Goal: Task Accomplishment & Management: Complete application form

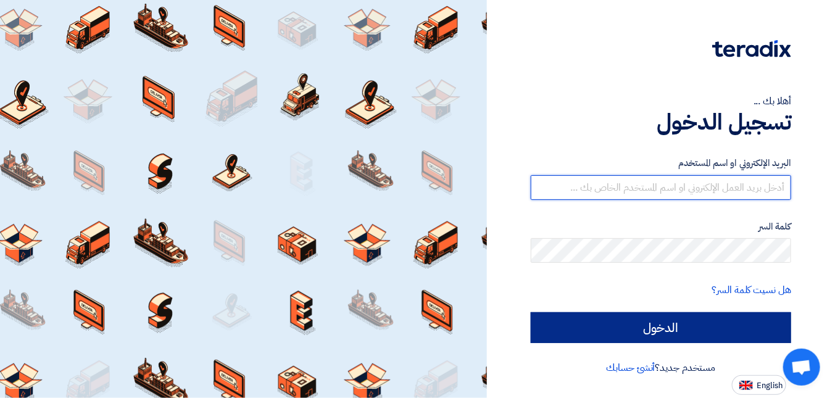
type input "[EMAIL_ADDRESS][DOMAIN_NAME]"
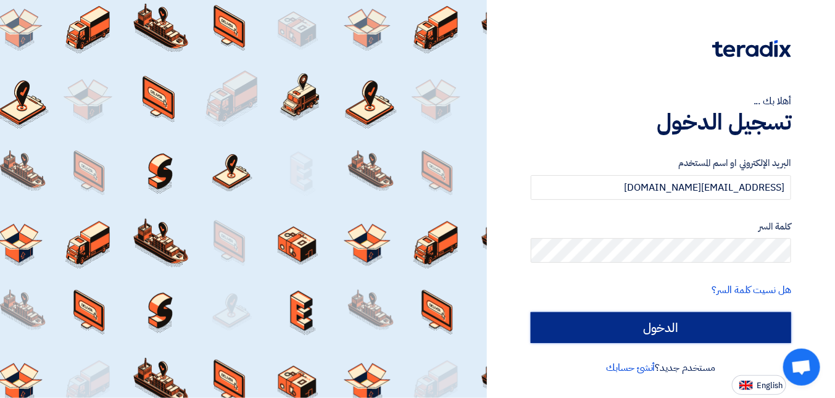
click at [699, 332] on input "الدخول" at bounding box center [660, 327] width 260 height 31
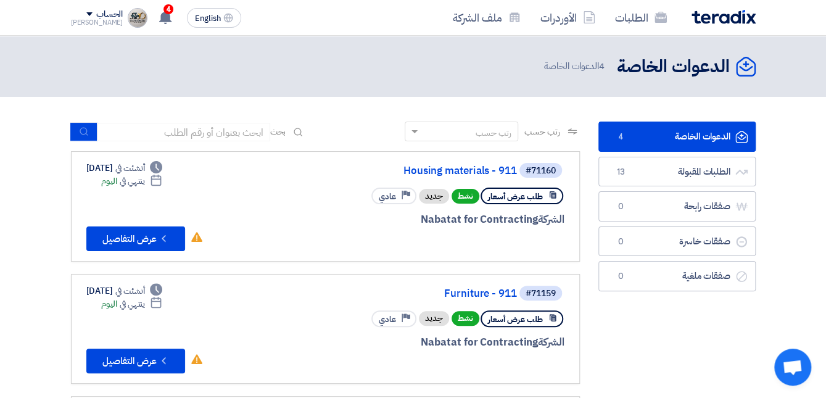
click at [162, 12] on app-header-notification-menu "4 تم نشر طلب عروض أسعار جديد - شاهد التفاصيل [DATE] تم نشر طلب عروض أسعار جديد …" at bounding box center [164, 18] width 35 height 25
click at [157, 12] on div "4 تم نشر طلب عروض أسعار جديد - شاهد التفاصيل [DATE] تم نشر طلب عروض أسعار جديد …" at bounding box center [164, 18] width 25 height 25
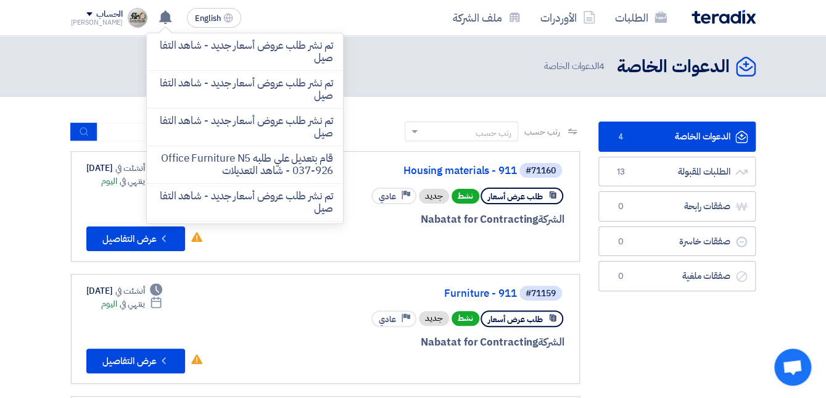
click at [431, 65] on div "الدعوات الخاصة الدعوات الخاصة 4 الدعوات الخاصة" at bounding box center [413, 66] width 685 height 24
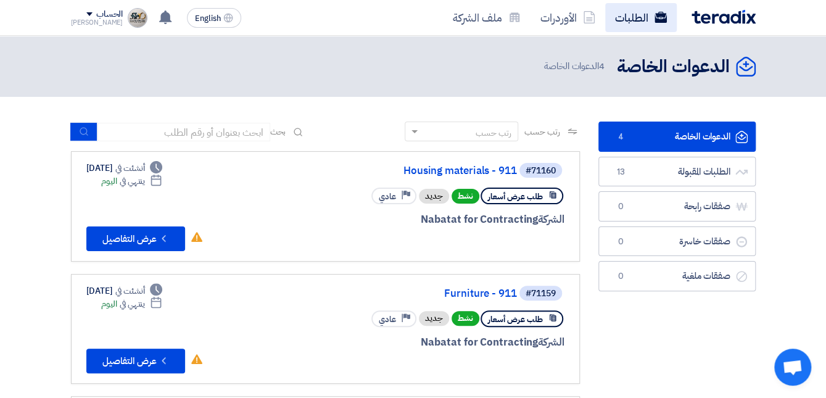
click at [633, 26] on link "الطلبات" at bounding box center [641, 17] width 72 height 29
click at [638, 19] on link "الطلبات" at bounding box center [641, 17] width 72 height 29
click at [565, 12] on link "الأوردرات" at bounding box center [567, 17] width 75 height 29
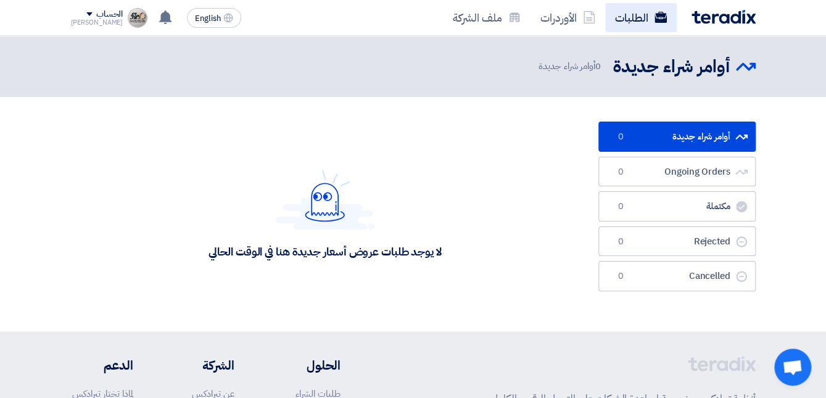
click at [651, 19] on link "الطلبات" at bounding box center [641, 17] width 72 height 29
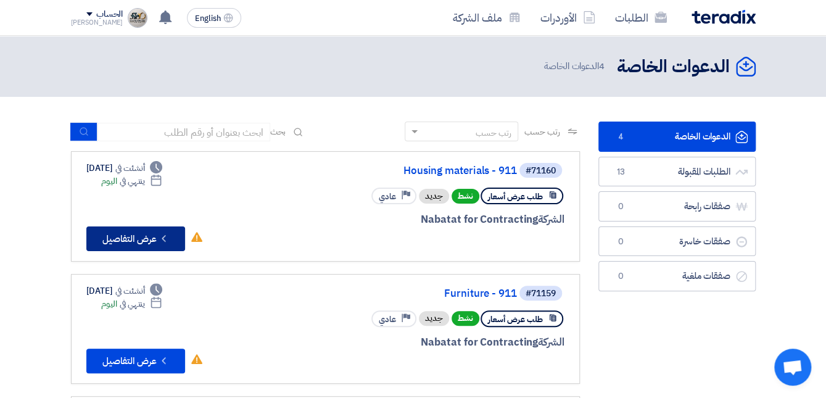
click at [160, 229] on button "Check details عرض التفاصيل" at bounding box center [135, 238] width 99 height 25
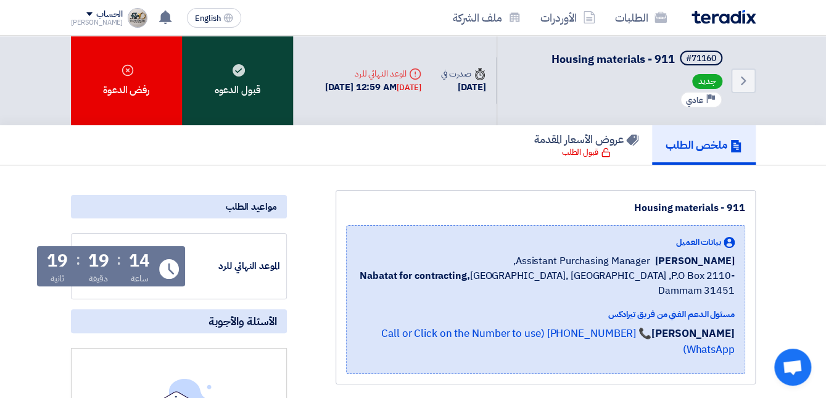
click at [252, 86] on div "قبول الدعوه" at bounding box center [237, 80] width 111 height 89
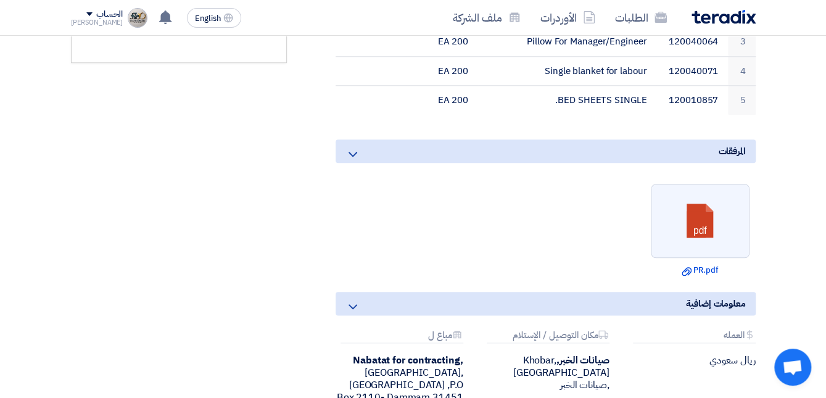
scroll to position [510, 0]
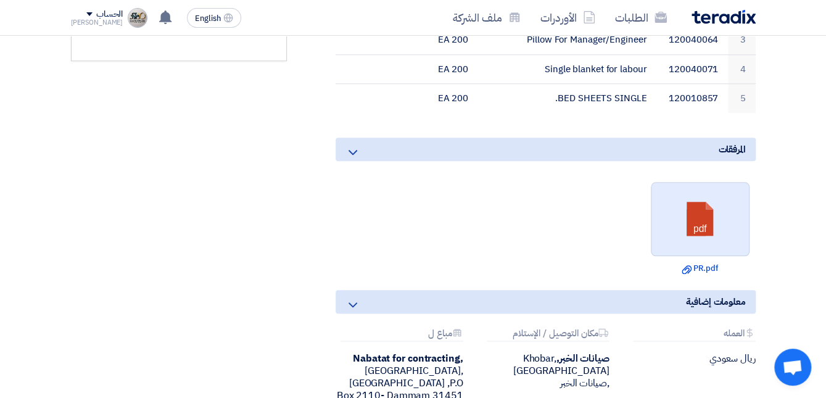
click at [685, 218] on link at bounding box center [700, 220] width 99 height 74
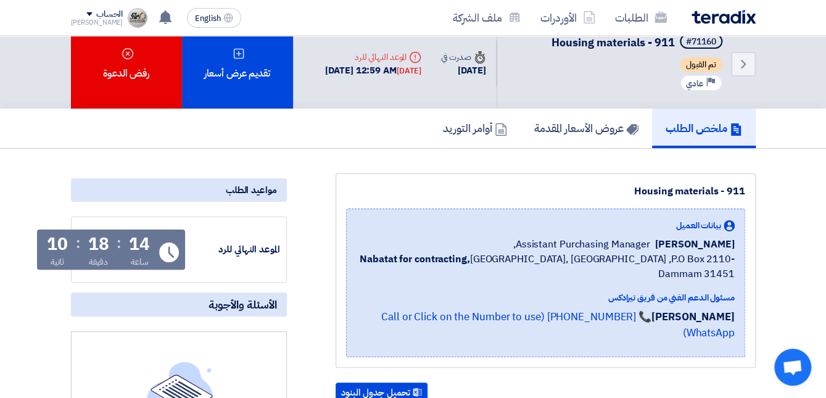
scroll to position [0, 0]
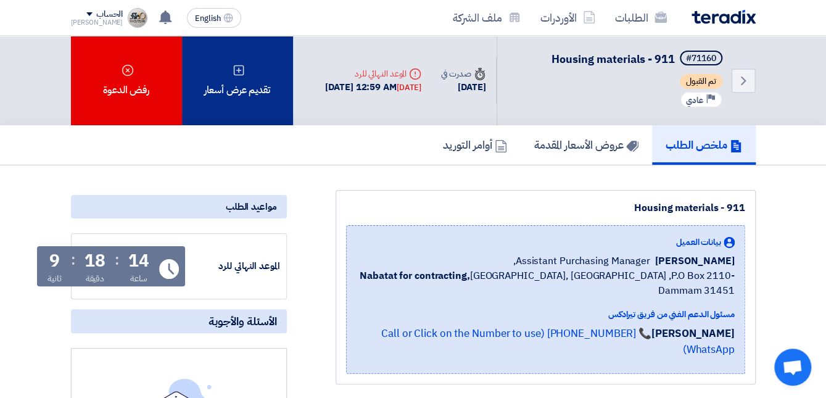
click at [255, 79] on div "تقديم عرض أسعار" at bounding box center [237, 80] width 111 height 89
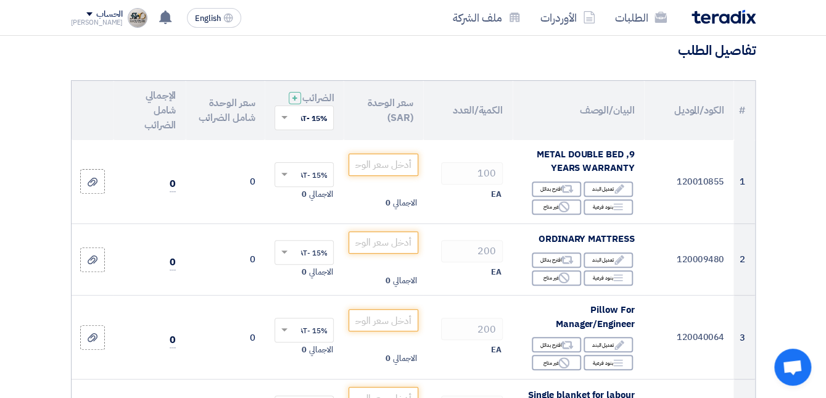
scroll to position [103, 0]
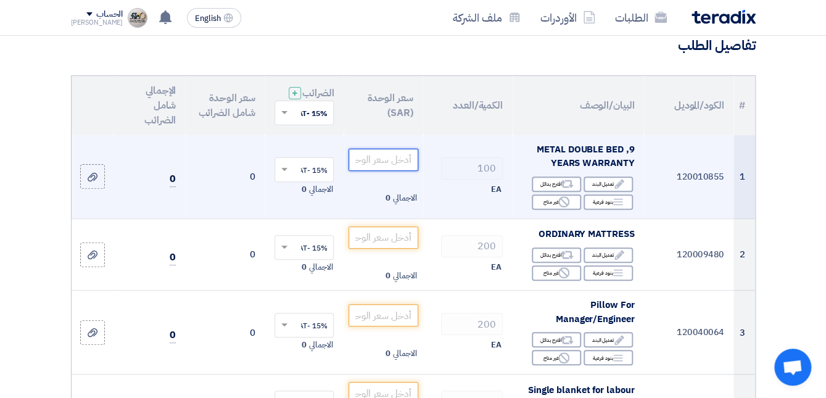
click at [400, 171] on input "number" at bounding box center [382, 160] width 69 height 22
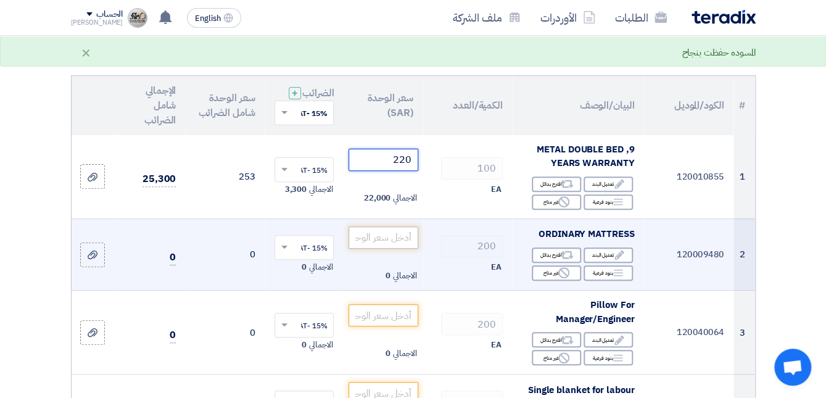
type input "220"
click at [395, 249] on input "number" at bounding box center [382, 237] width 69 height 22
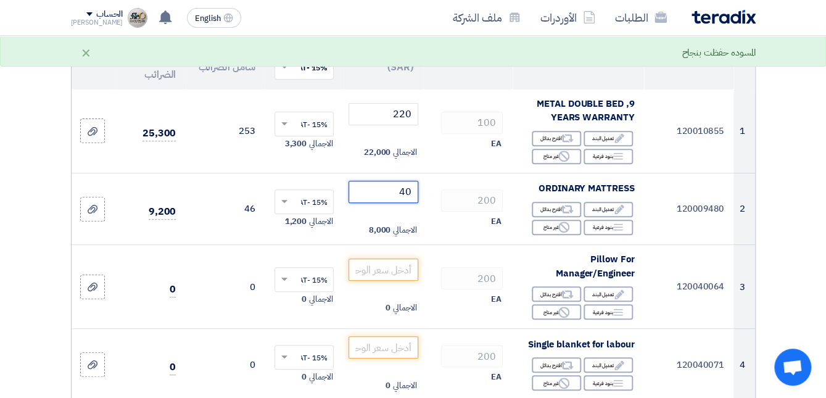
scroll to position [150, 0]
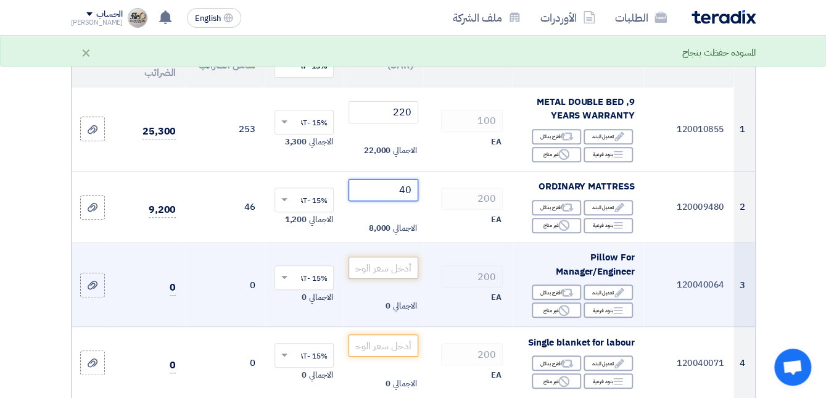
type input "40"
click at [387, 279] on input "number" at bounding box center [382, 268] width 69 height 22
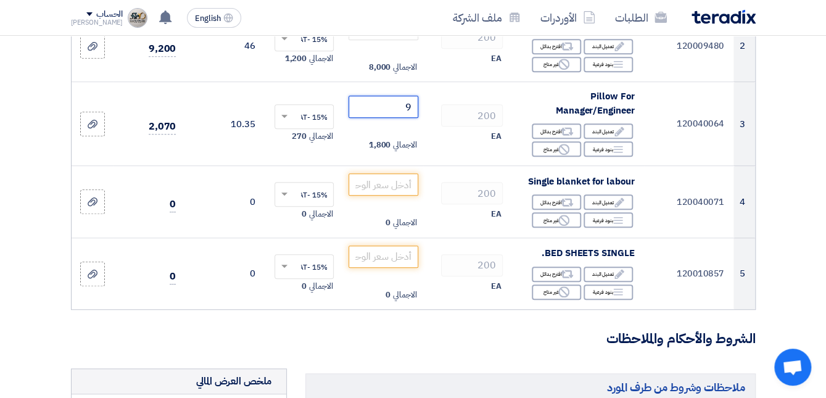
scroll to position [313, 0]
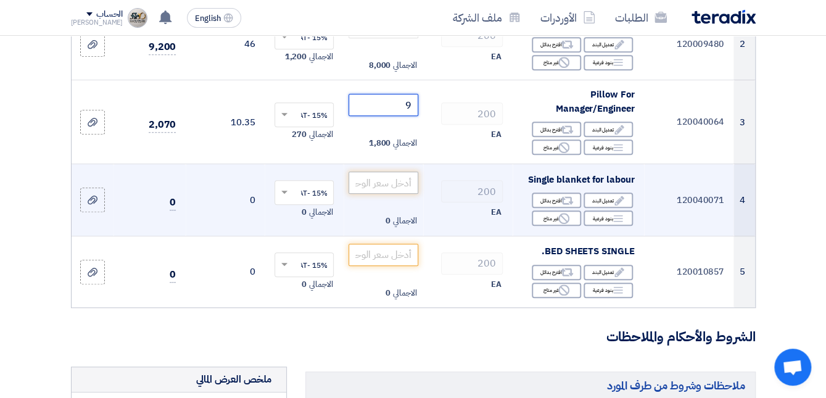
type input "9"
click at [389, 189] on input "number" at bounding box center [382, 182] width 69 height 22
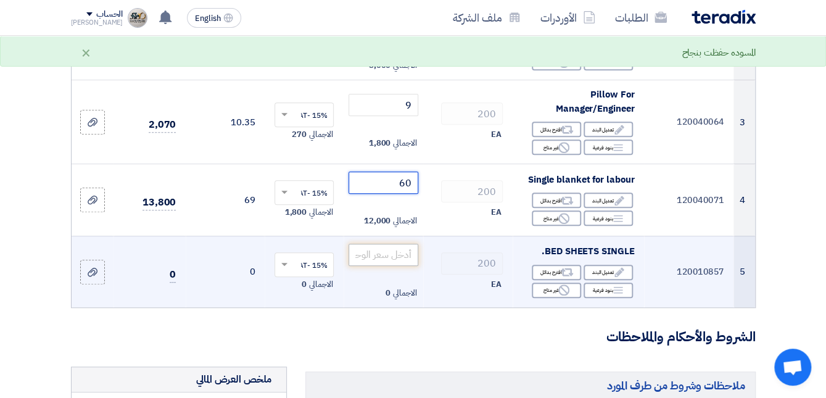
type input "60"
click at [378, 266] on input "number" at bounding box center [382, 255] width 69 height 22
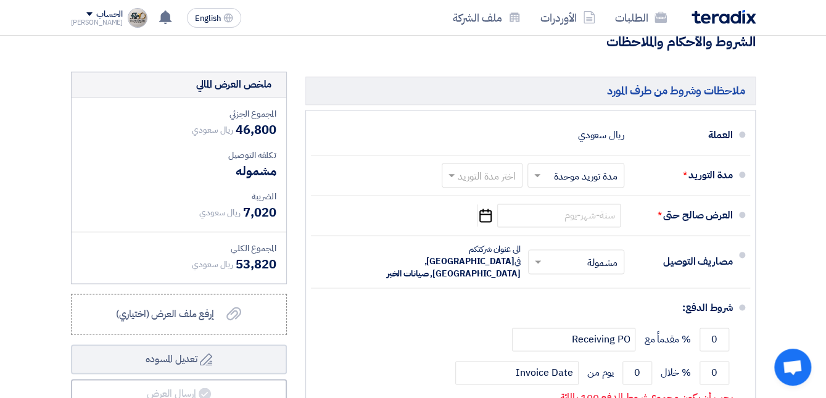
scroll to position [582, 0]
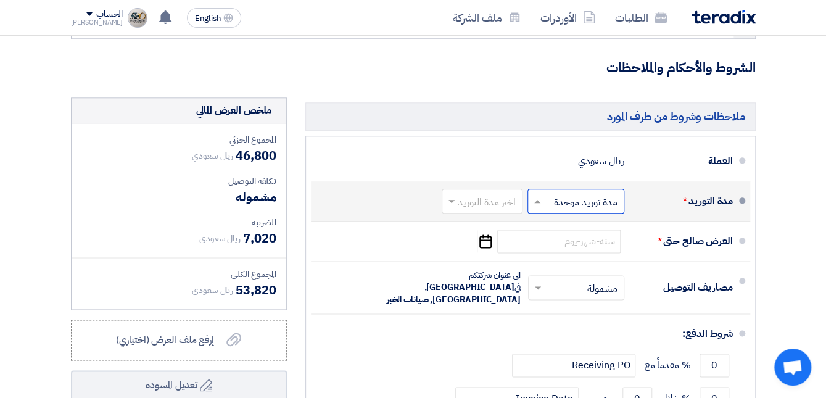
type input "15"
click at [576, 211] on input "text" at bounding box center [573, 202] width 91 height 18
click at [594, 258] on span "مدة توريد موحدة" at bounding box center [587, 250] width 65 height 15
click at [472, 211] on input "text" at bounding box center [479, 202] width 75 height 18
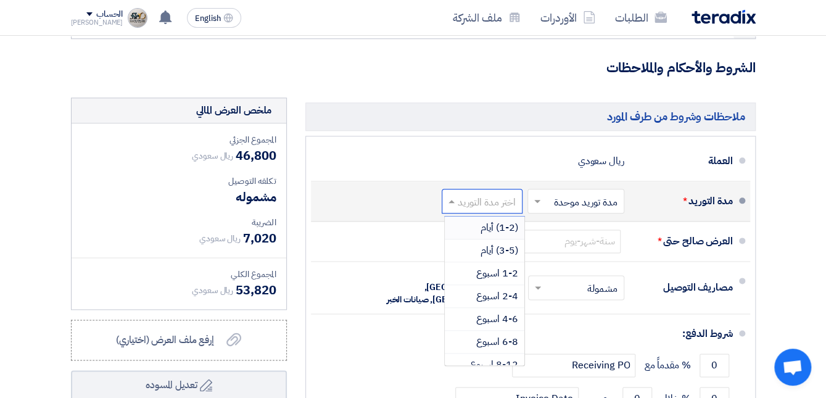
click at [495, 234] on span "(1-2) أيام" at bounding box center [499, 227] width 38 height 15
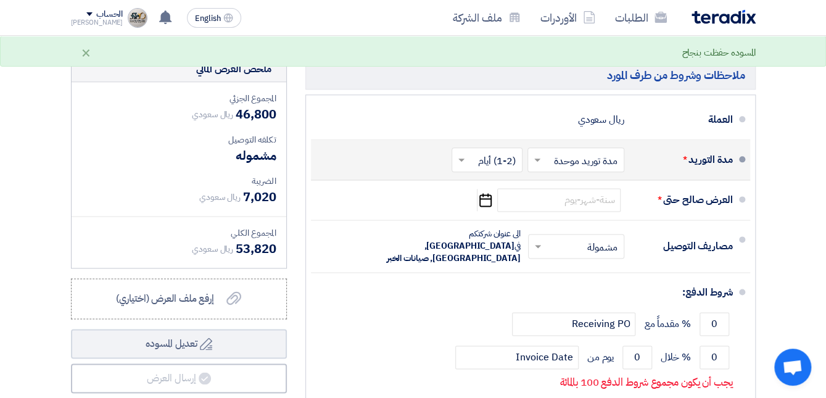
scroll to position [633, 0]
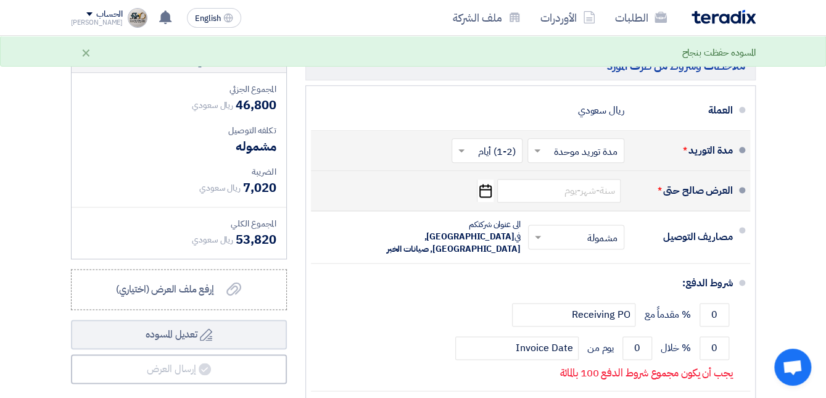
click at [490, 202] on icon "Pick a date" at bounding box center [485, 190] width 17 height 22
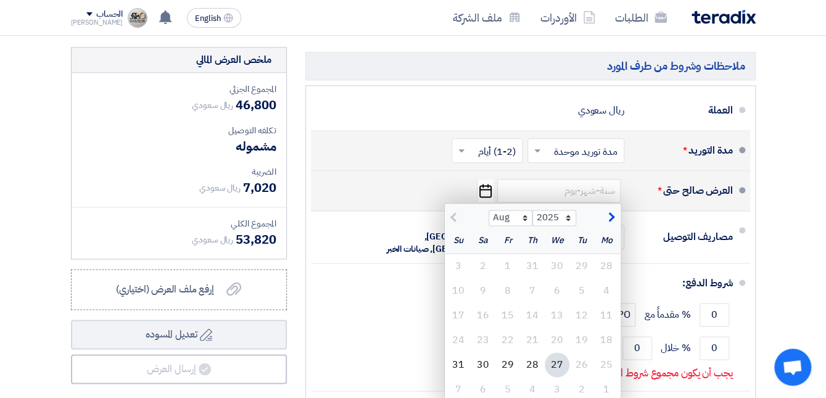
click at [555, 373] on div "27" at bounding box center [557, 364] width 25 height 25
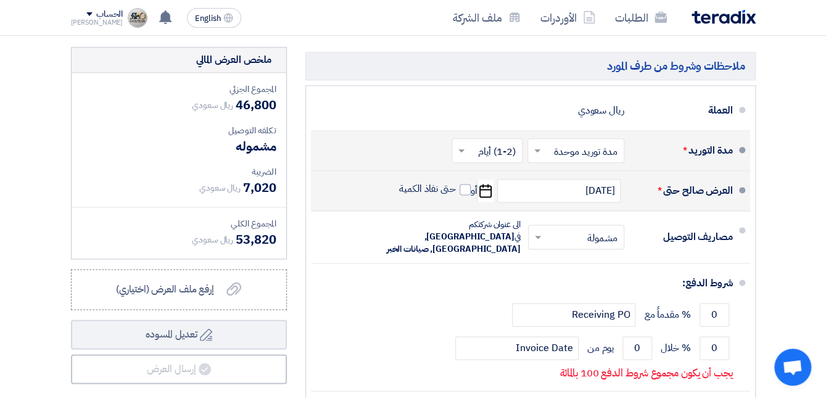
click at [484, 201] on icon "Pick a date" at bounding box center [485, 190] width 17 height 22
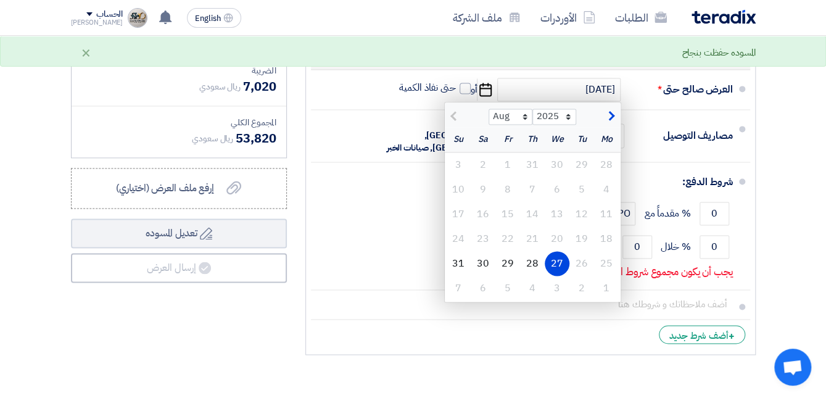
scroll to position [768, 0]
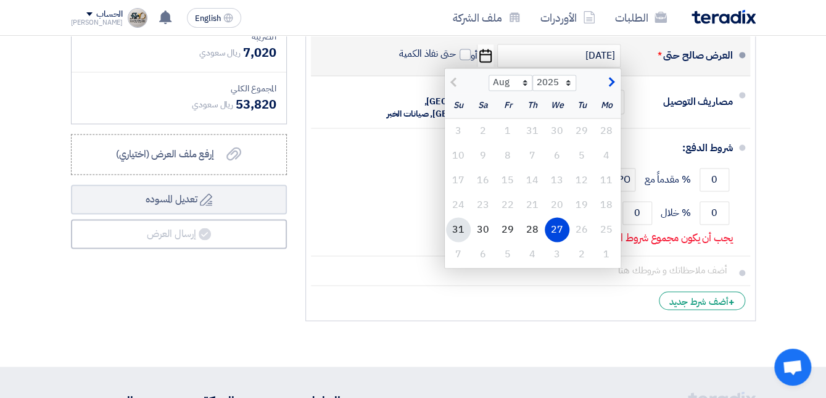
click at [464, 242] on div "31" at bounding box center [458, 229] width 25 height 25
type input "[DATE]"
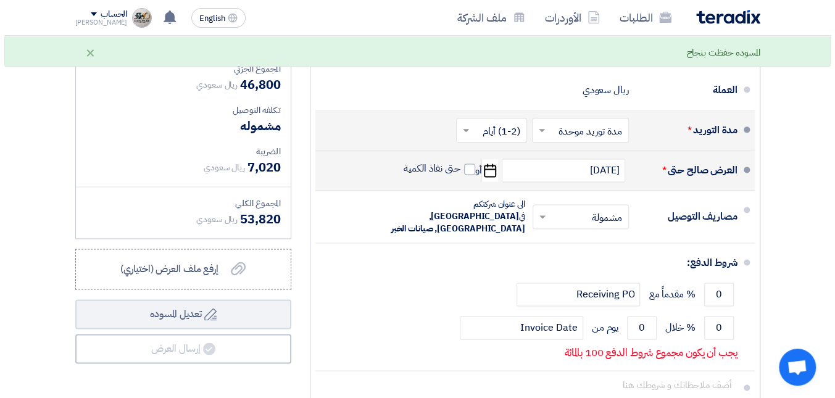
scroll to position [648, 0]
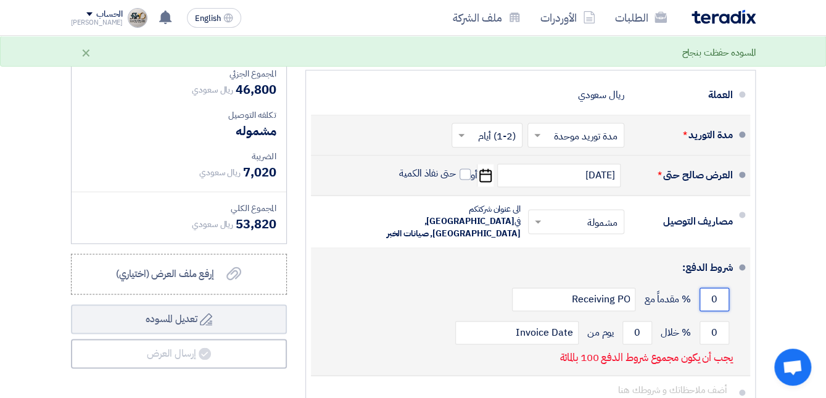
drag, startPoint x: 708, startPoint y: 296, endPoint x: 718, endPoint y: 295, distance: 9.9
click at [721, 295] on input "0" at bounding box center [714, 298] width 30 height 23
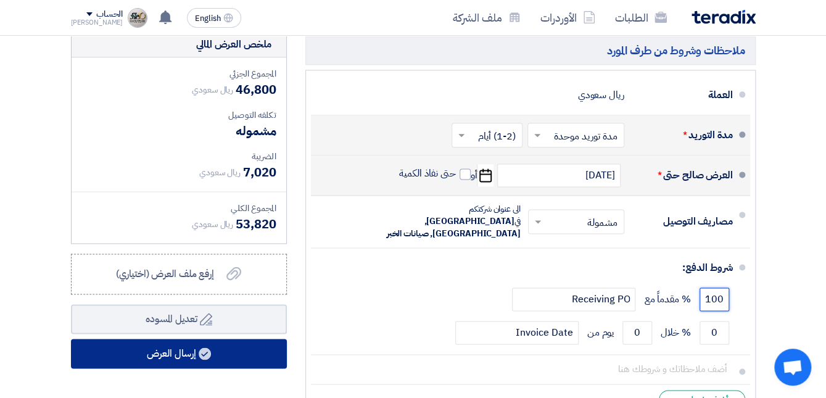
type input "100"
click at [199, 360] on icon at bounding box center [205, 353] width 12 height 12
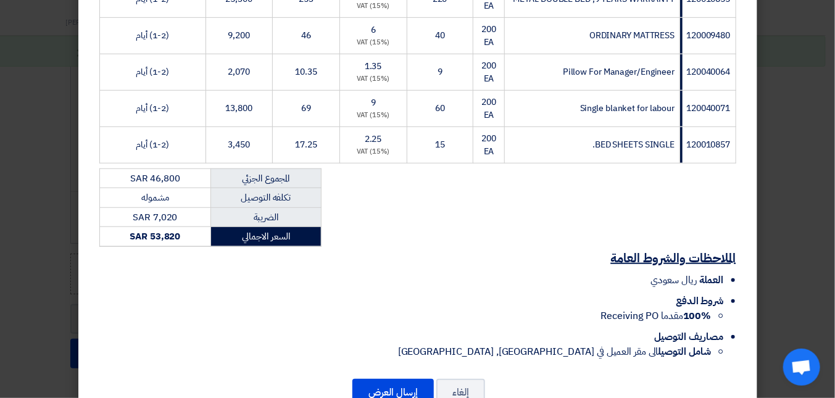
scroll to position [319, 0]
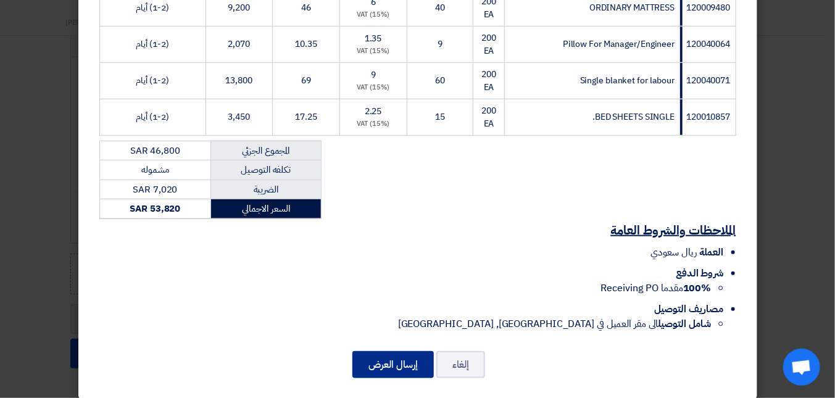
click at [376, 356] on button "إرسال العرض" at bounding box center [392, 364] width 81 height 27
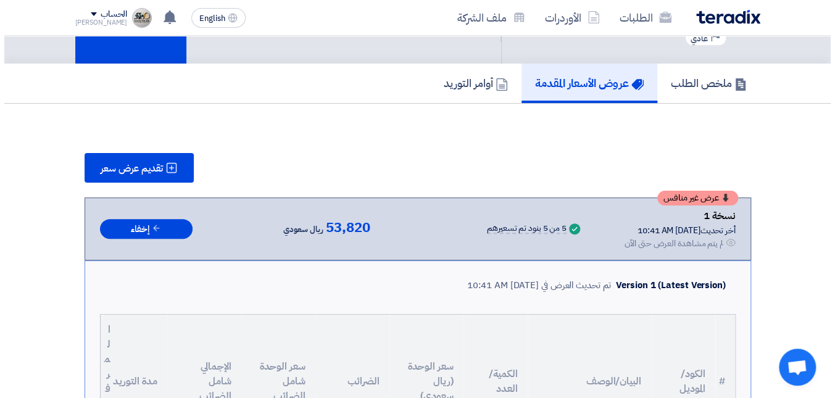
scroll to position [57, 0]
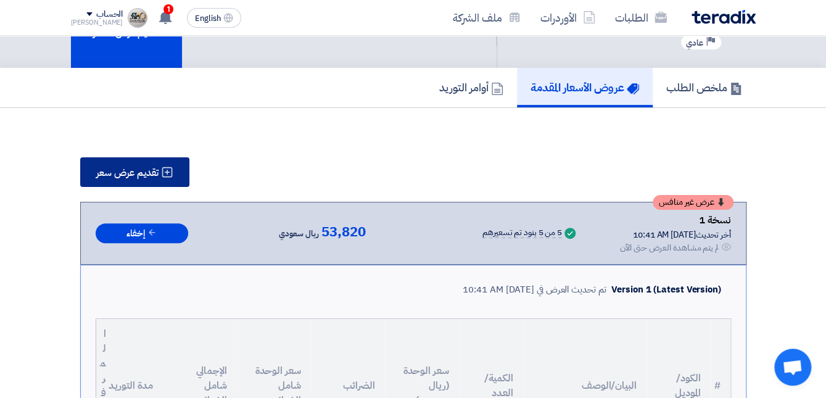
click at [133, 174] on span "تقديم عرض سعر" at bounding box center [127, 173] width 62 height 10
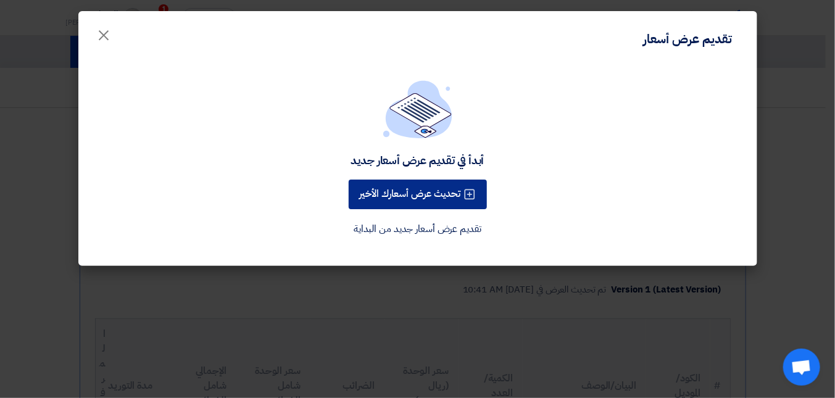
click at [389, 188] on button "تحديث عرض أسعارك الأخير" at bounding box center [417, 194] width 138 height 30
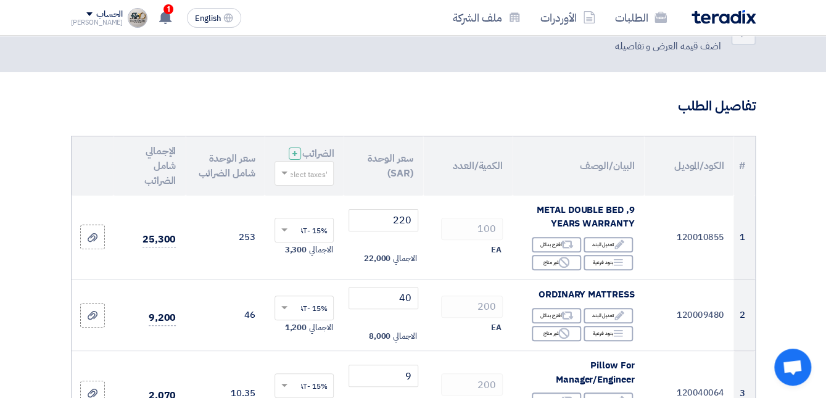
scroll to position [54, 0]
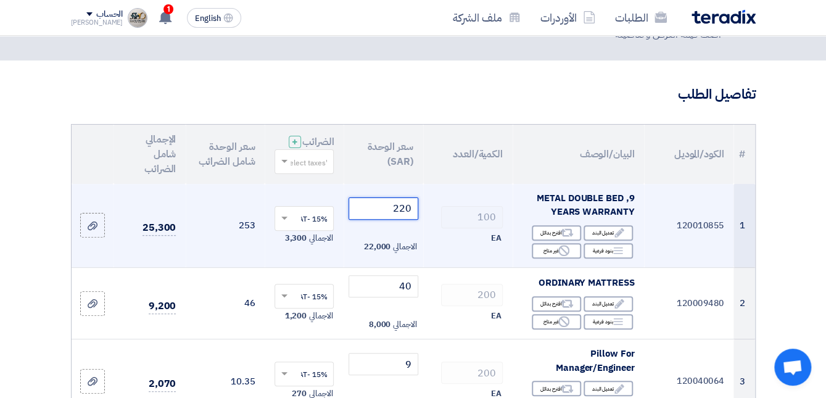
drag, startPoint x: 383, startPoint y: 223, endPoint x: 428, endPoint y: 225, distance: 45.0
click at [428, 225] on tr "1 120010855 METAL DOUBLE BED ,9 YEARS WARRANTY Edit تعديل البند Alternative اقت…" at bounding box center [413, 226] width 683 height 84
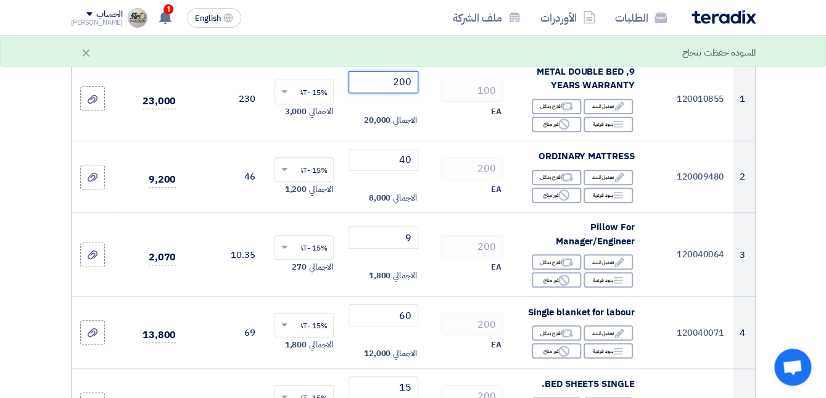
scroll to position [196, 0]
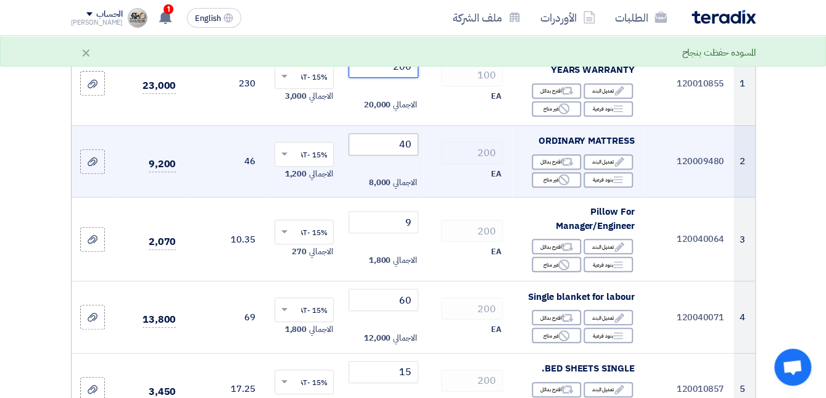
type input "200"
drag, startPoint x: 369, startPoint y: 155, endPoint x: 416, endPoint y: 157, distance: 46.3
click at [416, 155] on input "40" at bounding box center [382, 144] width 69 height 22
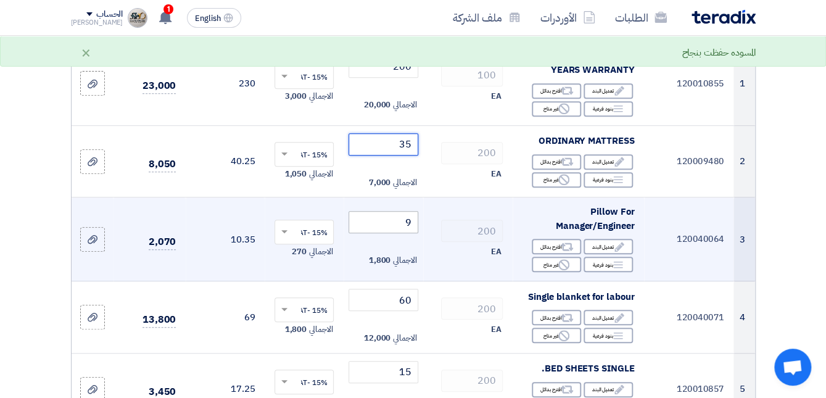
type input "35"
drag, startPoint x: 393, startPoint y: 233, endPoint x: 413, endPoint y: 232, distance: 20.4
click at [413, 232] on input "9" at bounding box center [382, 222] width 69 height 22
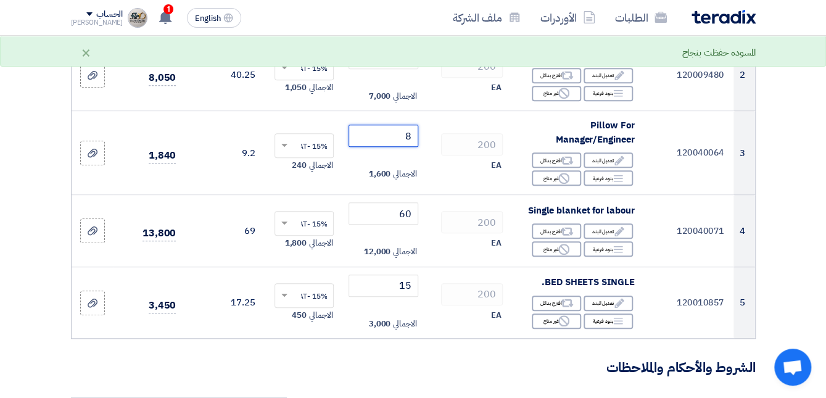
scroll to position [284, 0]
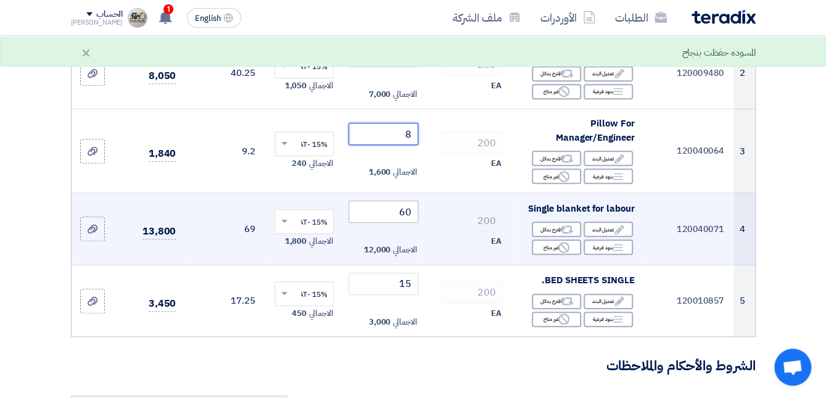
type input "8"
drag, startPoint x: 392, startPoint y: 220, endPoint x: 422, endPoint y: 223, distance: 29.8
click at [422, 223] on td "60 الاجمالي 12,000" at bounding box center [383, 229] width 79 height 72
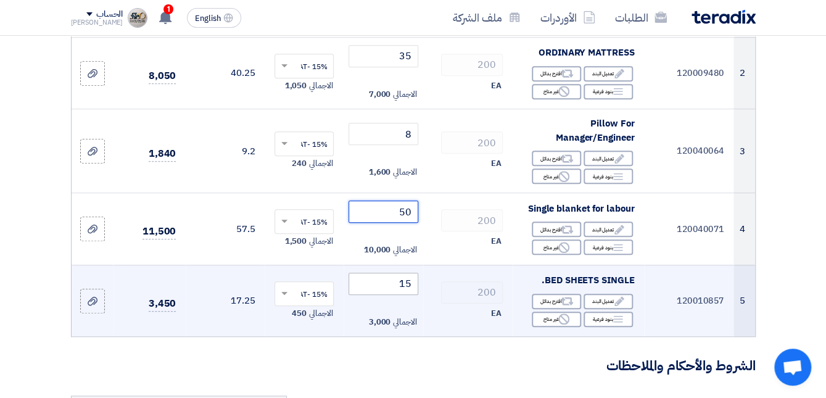
type input "50"
drag, startPoint x: 391, startPoint y: 295, endPoint x: 430, endPoint y: 291, distance: 39.1
click at [430, 291] on tr "5 120010857 BED SHEETS SINGLE. Edit تعديل البند Alternative اقترح بدائل Breakdo…" at bounding box center [413, 301] width 683 height 72
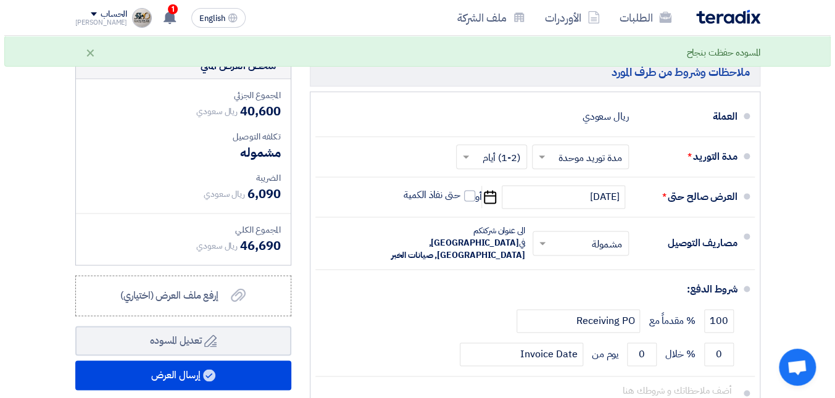
scroll to position [746, 0]
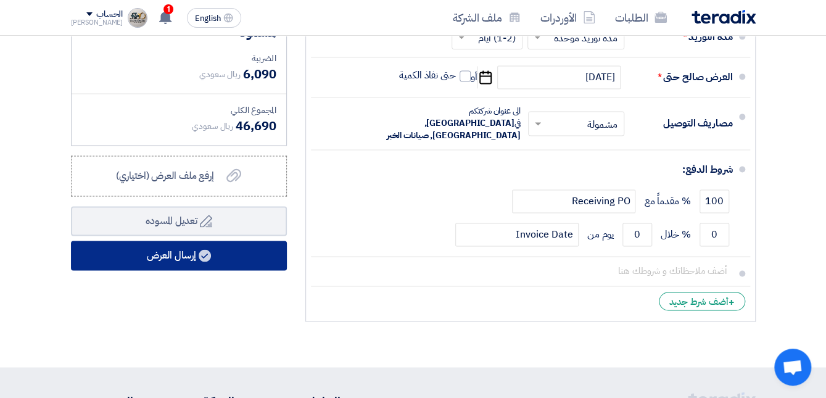
type input "10"
click at [241, 264] on button "إرسال العرض" at bounding box center [179, 256] width 216 height 30
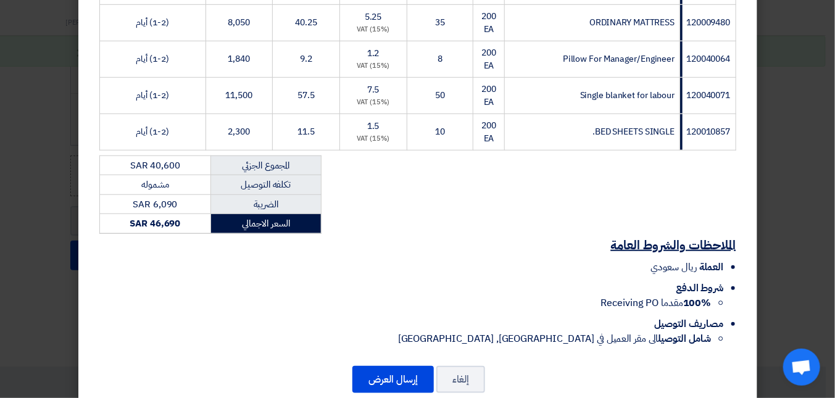
scroll to position [312, 0]
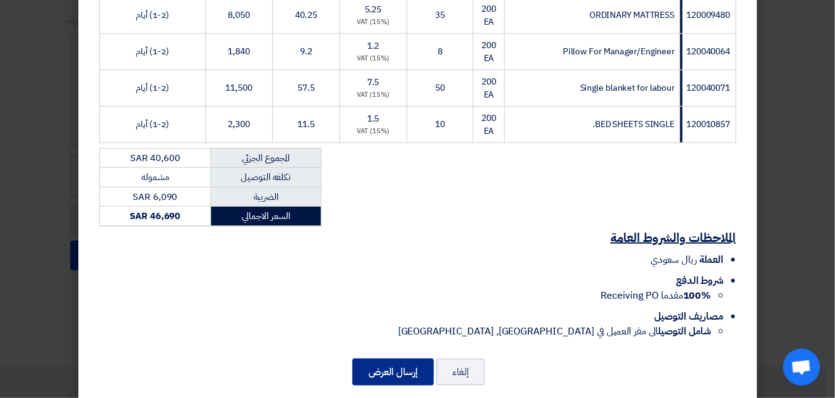
click at [401, 367] on button "إرسال العرض" at bounding box center [392, 371] width 81 height 27
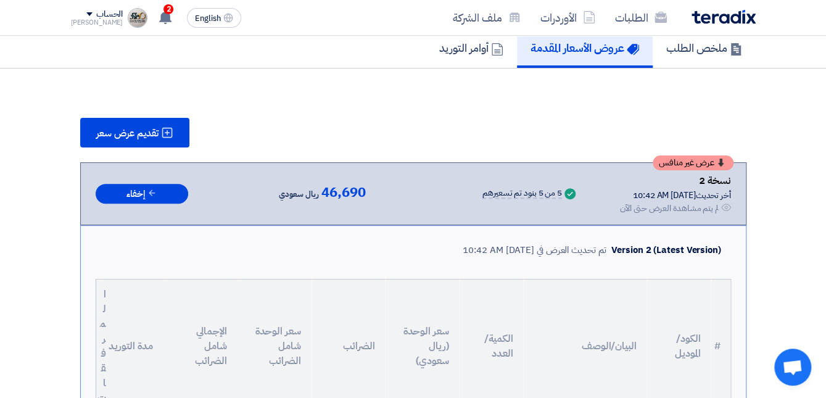
scroll to position [0, 0]
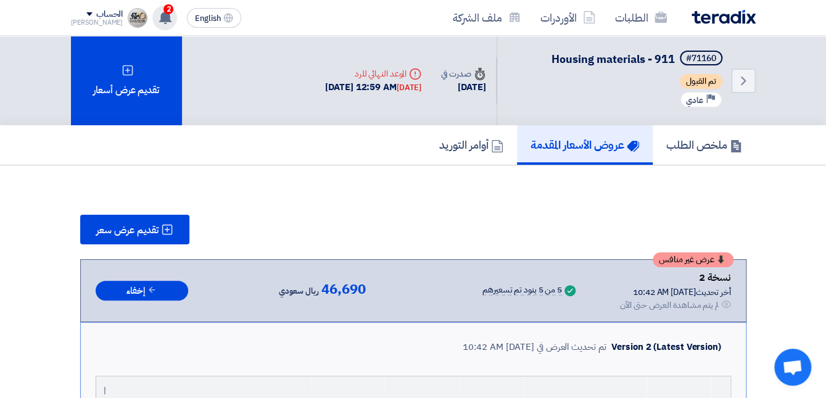
click at [163, 8] on span "2" at bounding box center [168, 9] width 10 height 10
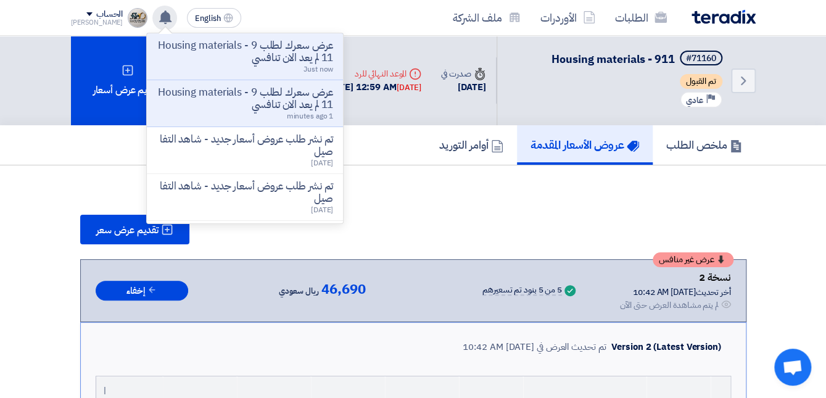
click at [286, 172] on li "تم نشر طلب عروض أسعار جديد - شاهد التفاصيل [DATE]" at bounding box center [245, 150] width 196 height 47
